Goal: Task Accomplishment & Management: Use online tool/utility

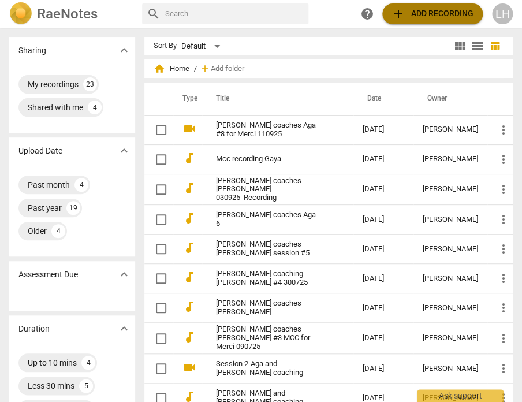
click at [410, 18] on span "add Add recording" at bounding box center [433, 14] width 82 height 14
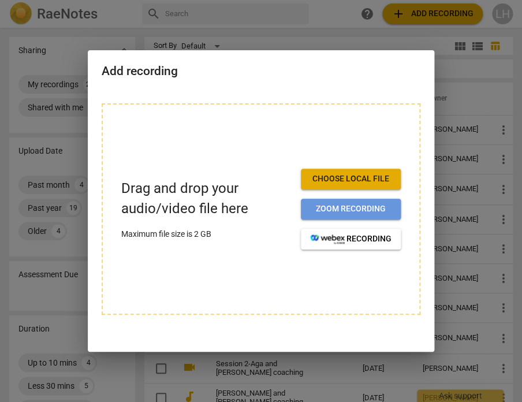
click at [341, 207] on span "Zoom recording" at bounding box center [350, 209] width 81 height 12
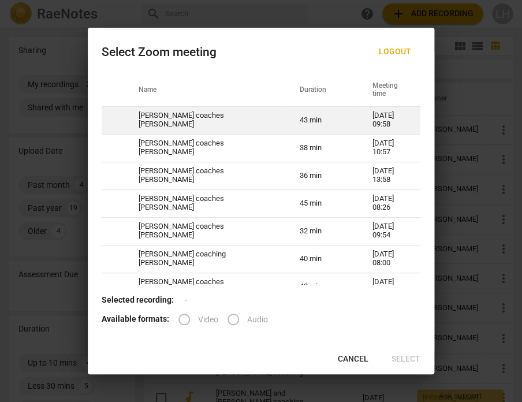
click at [184, 117] on td "[PERSON_NAME] coaches [PERSON_NAME]" at bounding box center [205, 120] width 161 height 28
radio input "true"
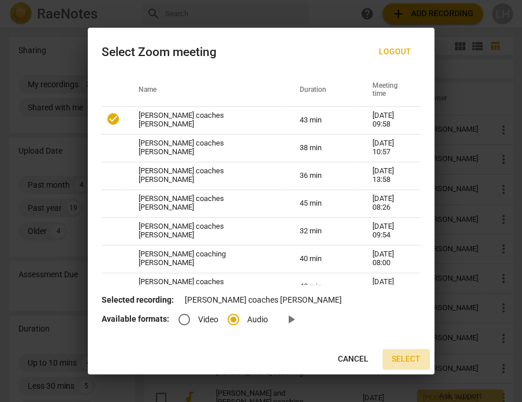
click at [411, 359] on span "Select" at bounding box center [406, 360] width 29 height 12
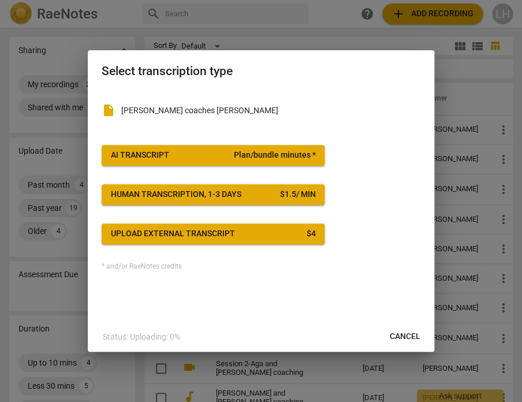
click at [169, 104] on div "insert_drive_file [PERSON_NAME] coaches [PERSON_NAME]" at bounding box center [261, 108] width 319 height 37
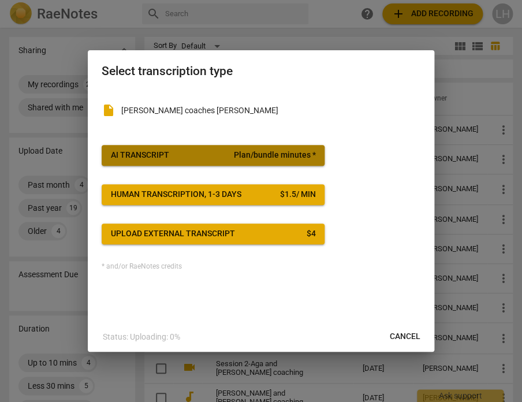
click at [176, 146] on button "AI Transcript Plan/bundle minutes *" at bounding box center [213, 155] width 223 height 21
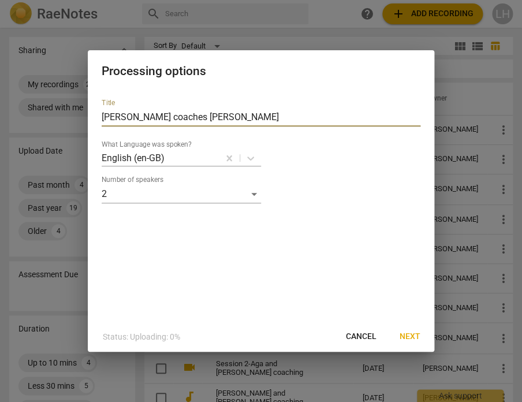
click at [194, 116] on input "[PERSON_NAME] coaches [PERSON_NAME]" at bounding box center [261, 117] width 319 height 18
type input "[PERSON_NAME] coaches [PERSON_NAME] #9 for Merci 021025"
click at [404, 334] on span "Next" at bounding box center [410, 337] width 21 height 12
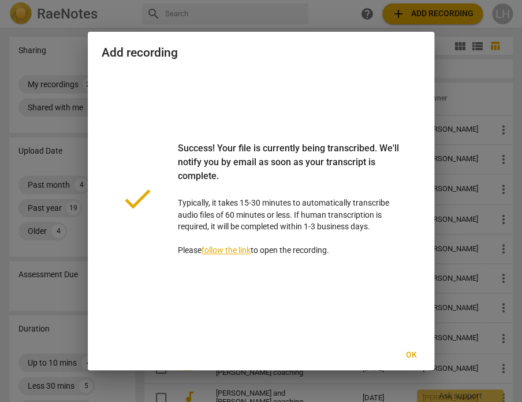
click at [259, 396] on div at bounding box center [261, 201] width 522 height 402
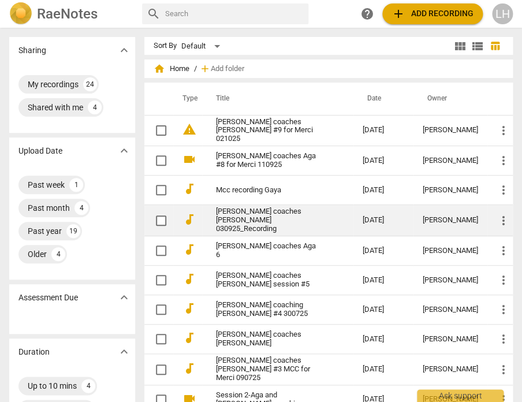
click at [263, 217] on link "[PERSON_NAME] coaches [PERSON_NAME] 030925_Recording" at bounding box center [268, 220] width 105 height 26
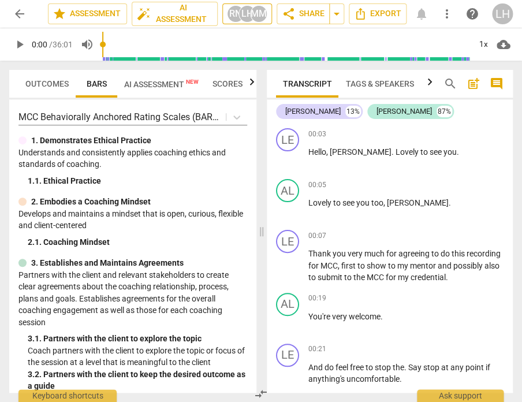
click at [247, 16] on div "LH" at bounding box center [247, 13] width 17 height 17
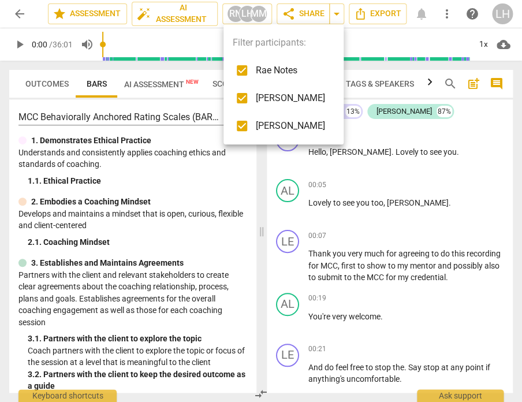
click at [247, 16] on div at bounding box center [261, 201] width 522 height 402
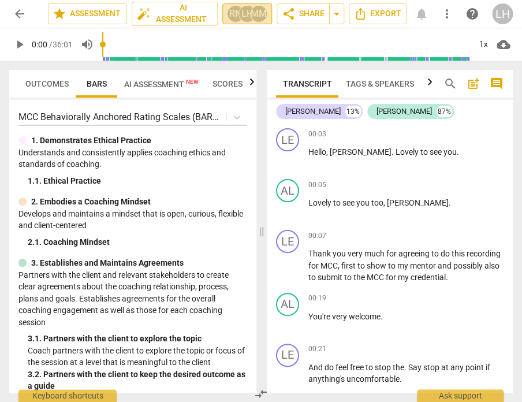
click at [247, 16] on div "LH" at bounding box center [247, 13] width 17 height 17
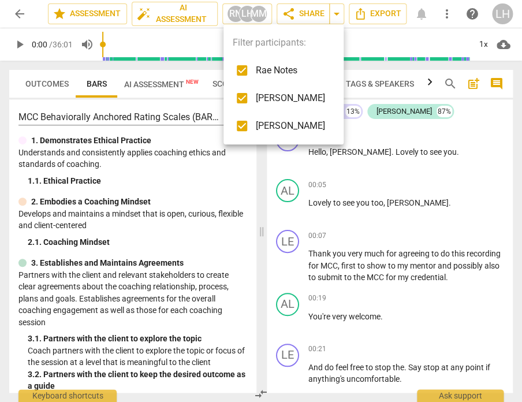
click at [520, 119] on div at bounding box center [261, 201] width 522 height 402
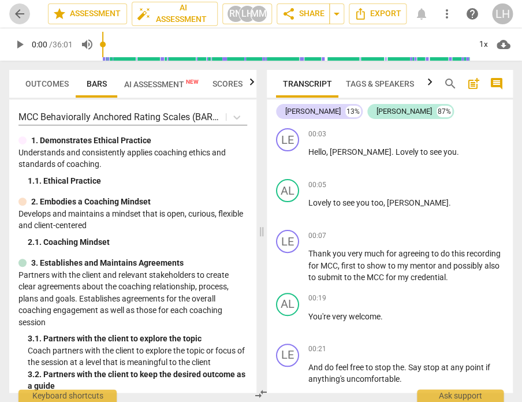
click at [14, 14] on span "arrow_back" at bounding box center [20, 14] width 14 height 14
